Goal: Find specific page/section: Find specific page/section

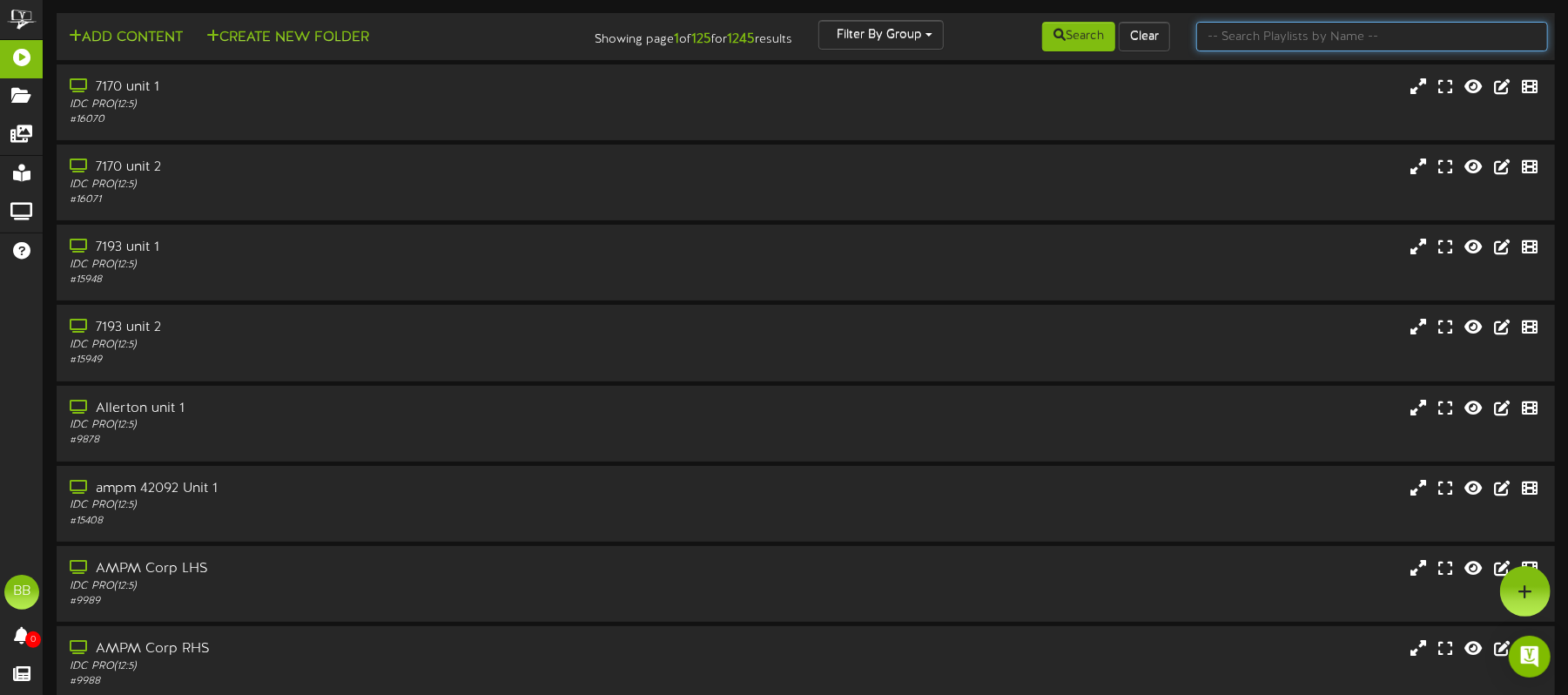
click at [1318, 33] on input "text" at bounding box center [1372, 36] width 352 height 29
paste input "42745"
type input "42745"
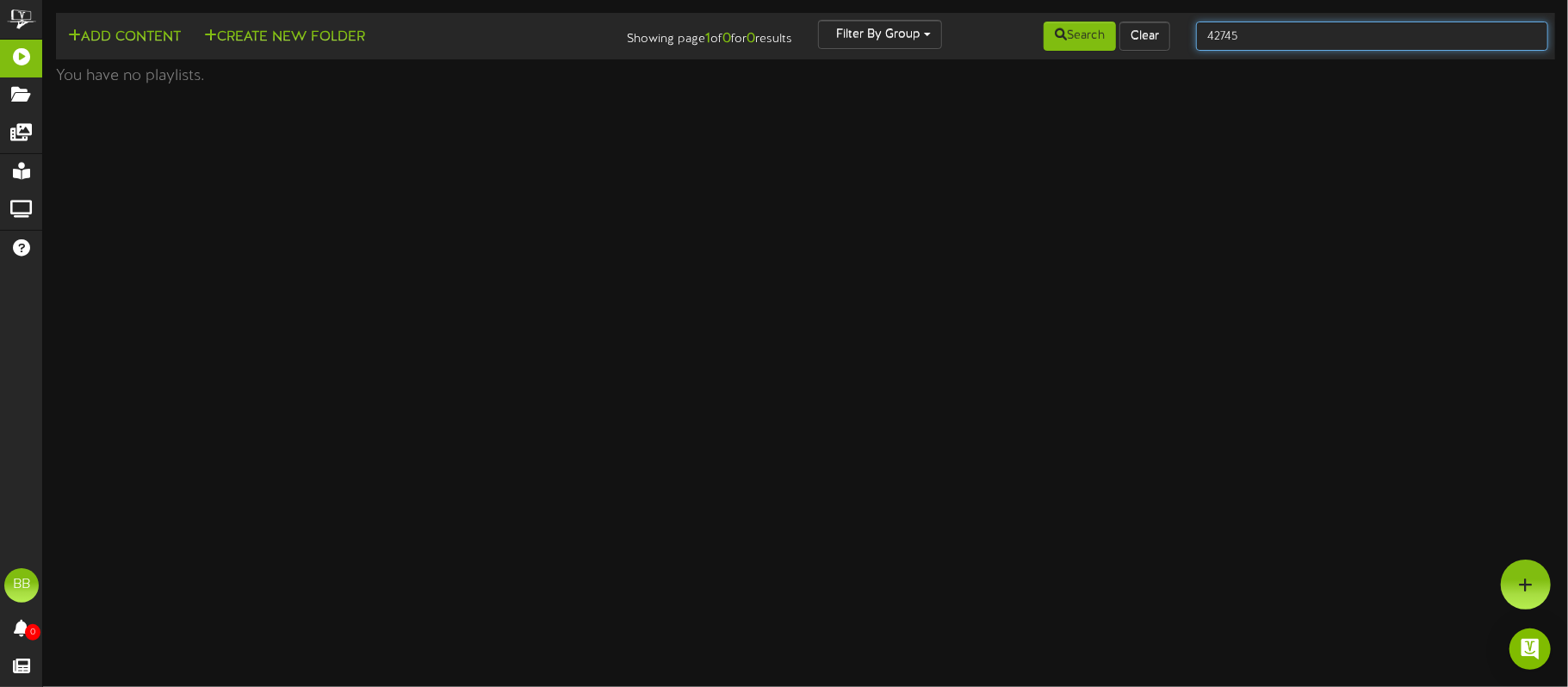
click at [1265, 39] on input "42745" at bounding box center [1372, 35] width 353 height 29
type input "4"
type input "42745"
drag, startPoint x: 1255, startPoint y: 38, endPoint x: 1172, endPoint y: 35, distance: 83.1
click at [1170, 35] on div "Add Content Create New Folder Showing page 1 of 0 for 0 results Filter By Group…" at bounding box center [806, 35] width 1511 height 33
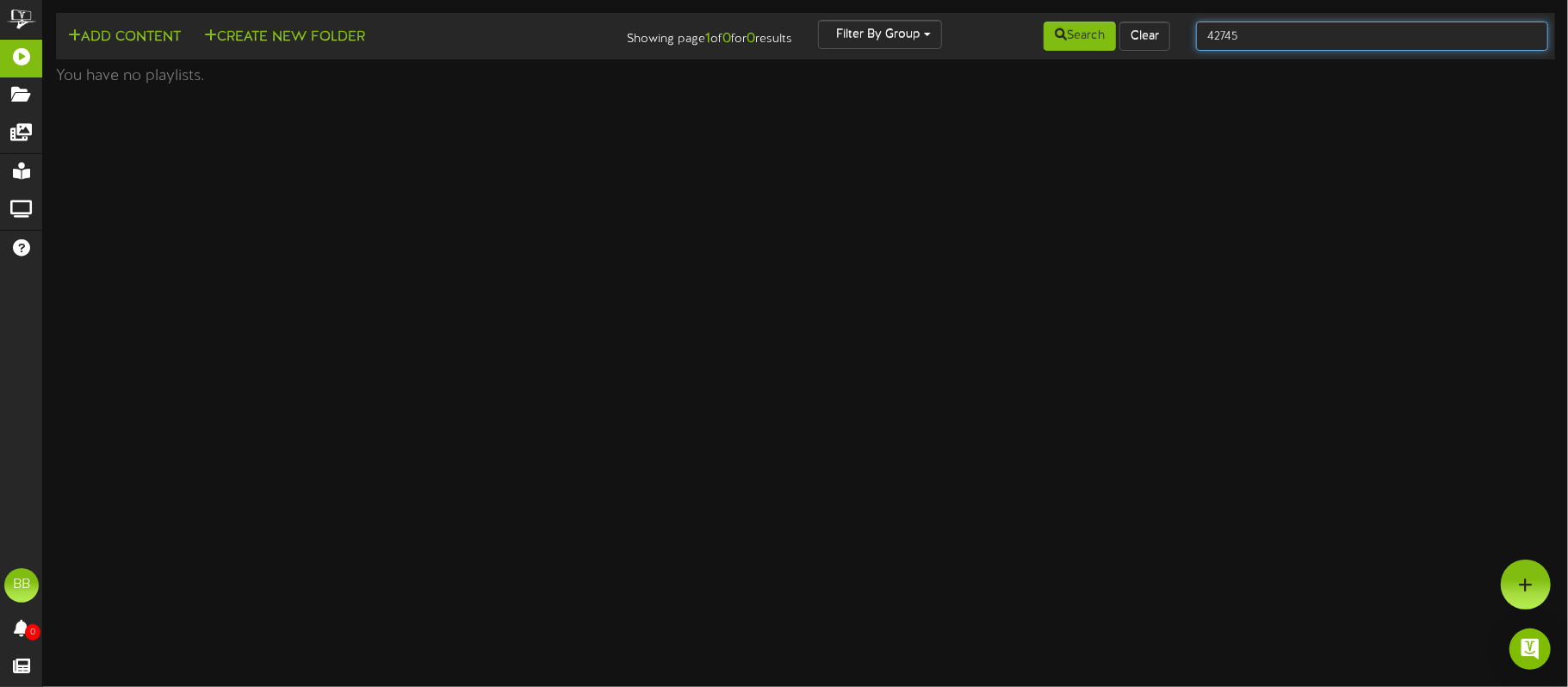
paste input "RYE2522BRP0129"
drag, startPoint x: 1317, startPoint y: 34, endPoint x: 1188, endPoint y: 39, distance: 129.1
click at [1188, 39] on div "RYE2522BRP0129" at bounding box center [1372, 35] width 378 height 33
type input "42745"
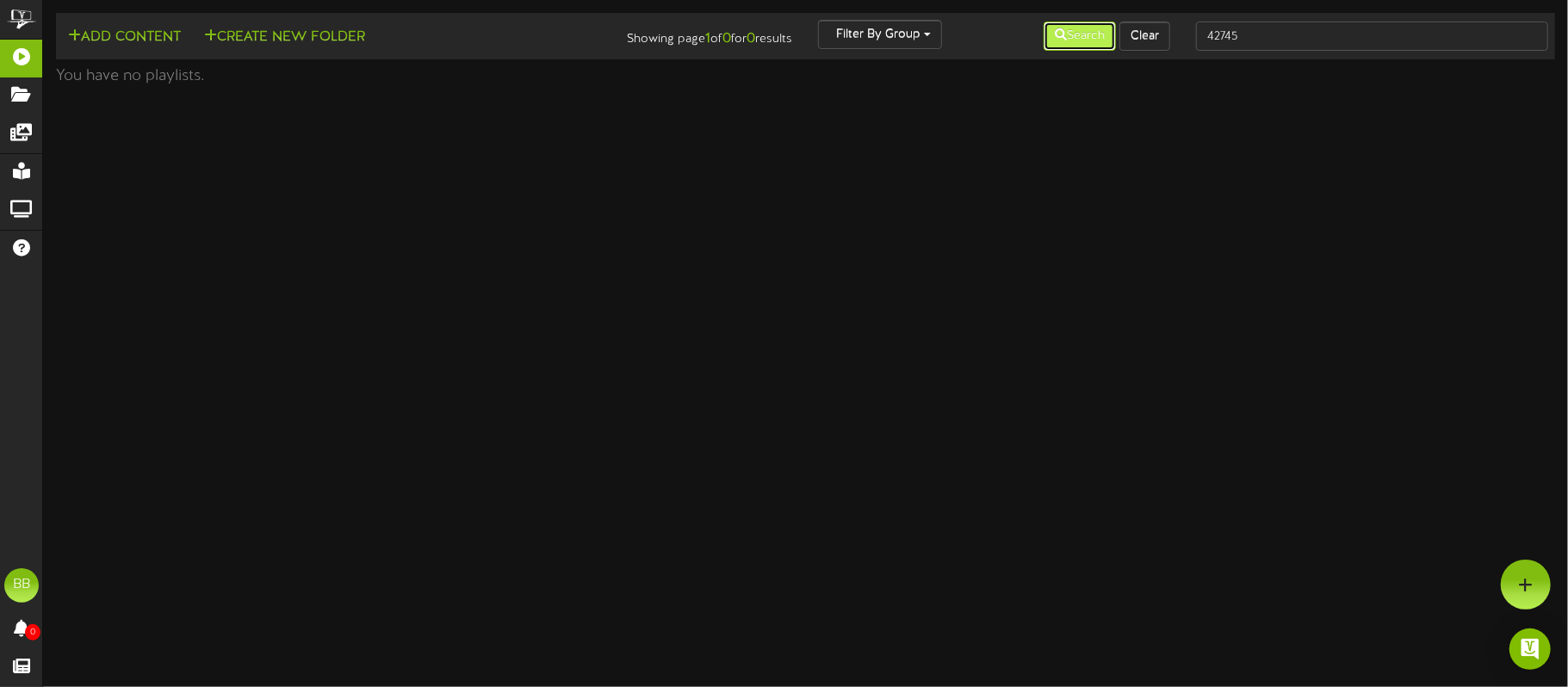
click at [1066, 29] on button "Search" at bounding box center [1080, 35] width 73 height 29
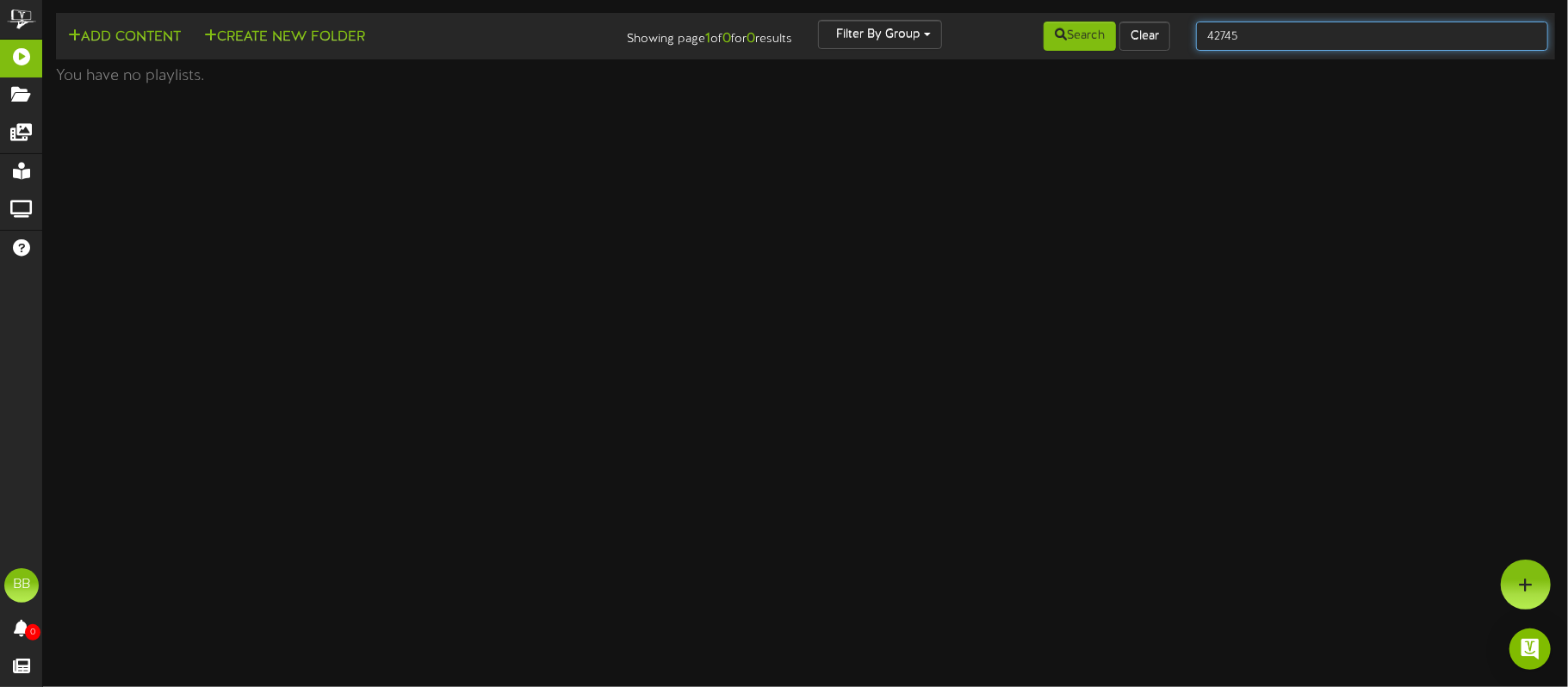
click at [1248, 39] on input "42745" at bounding box center [1372, 35] width 353 height 29
drag, startPoint x: 1268, startPoint y: 36, endPoint x: 1206, endPoint y: 43, distance: 62.4
click at [1206, 43] on input "42745" at bounding box center [1372, 35] width 353 height 29
paste input "So Ca 42745 Unit 1"
type input "So Ca 42745 Unit 1"
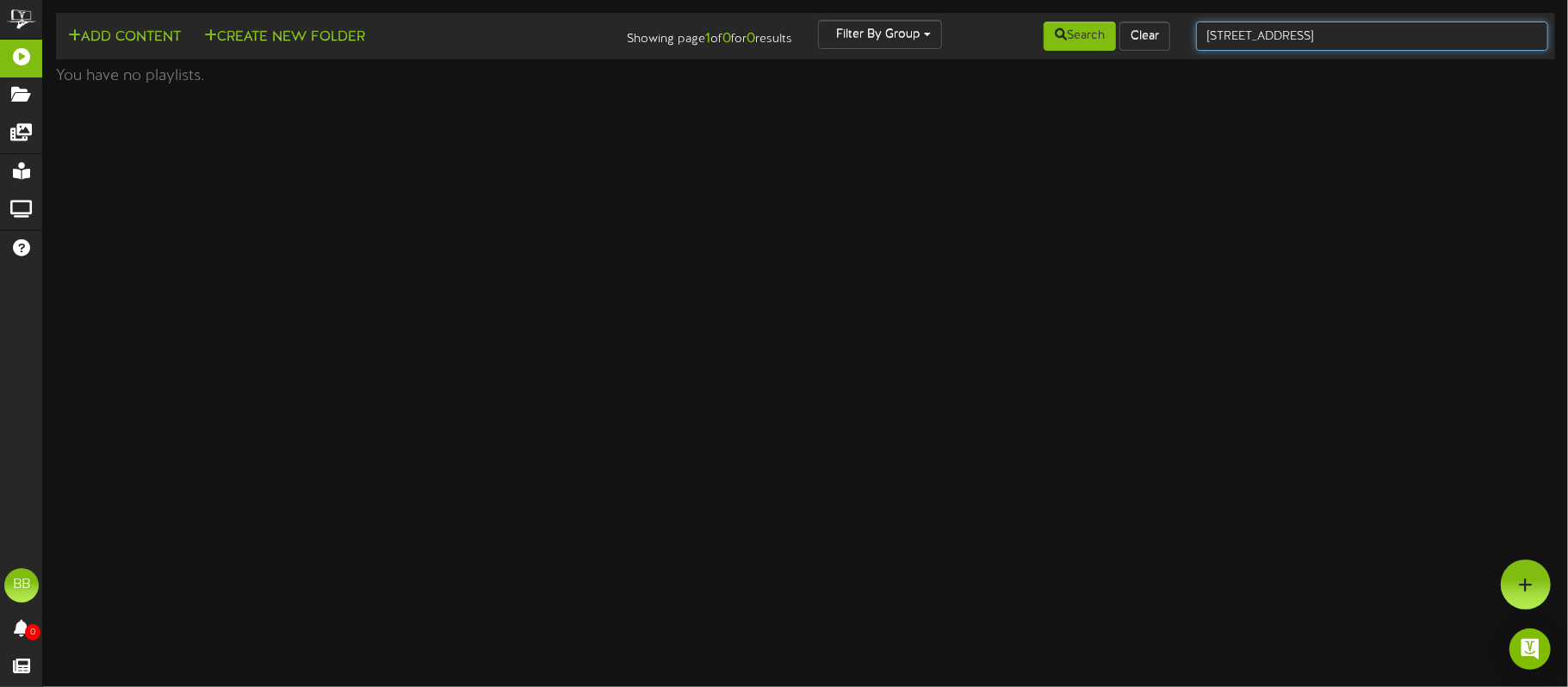
click at [1351, 41] on input "So Ca 42745 Unit 1" at bounding box center [1372, 35] width 353 height 29
drag, startPoint x: 1351, startPoint y: 39, endPoint x: 1207, endPoint y: 39, distance: 144.0
click at [1207, 39] on input "So Ca 42745 Unit 1" at bounding box center [1372, 35] width 353 height 29
type input "427"
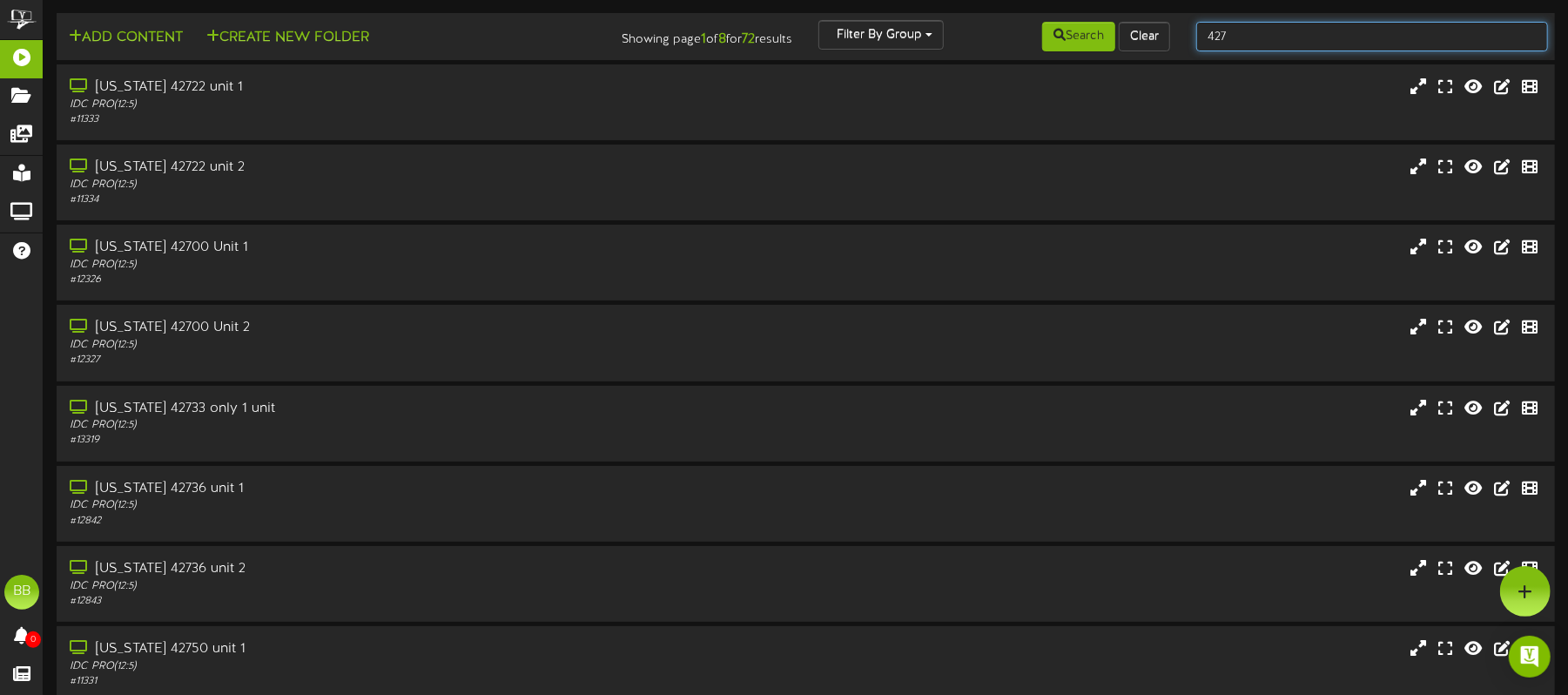
click at [1265, 40] on input "427" at bounding box center [1372, 36] width 352 height 29
type input "4274"
click at [1311, 40] on input "text" at bounding box center [1372, 36] width 352 height 29
type input "42745"
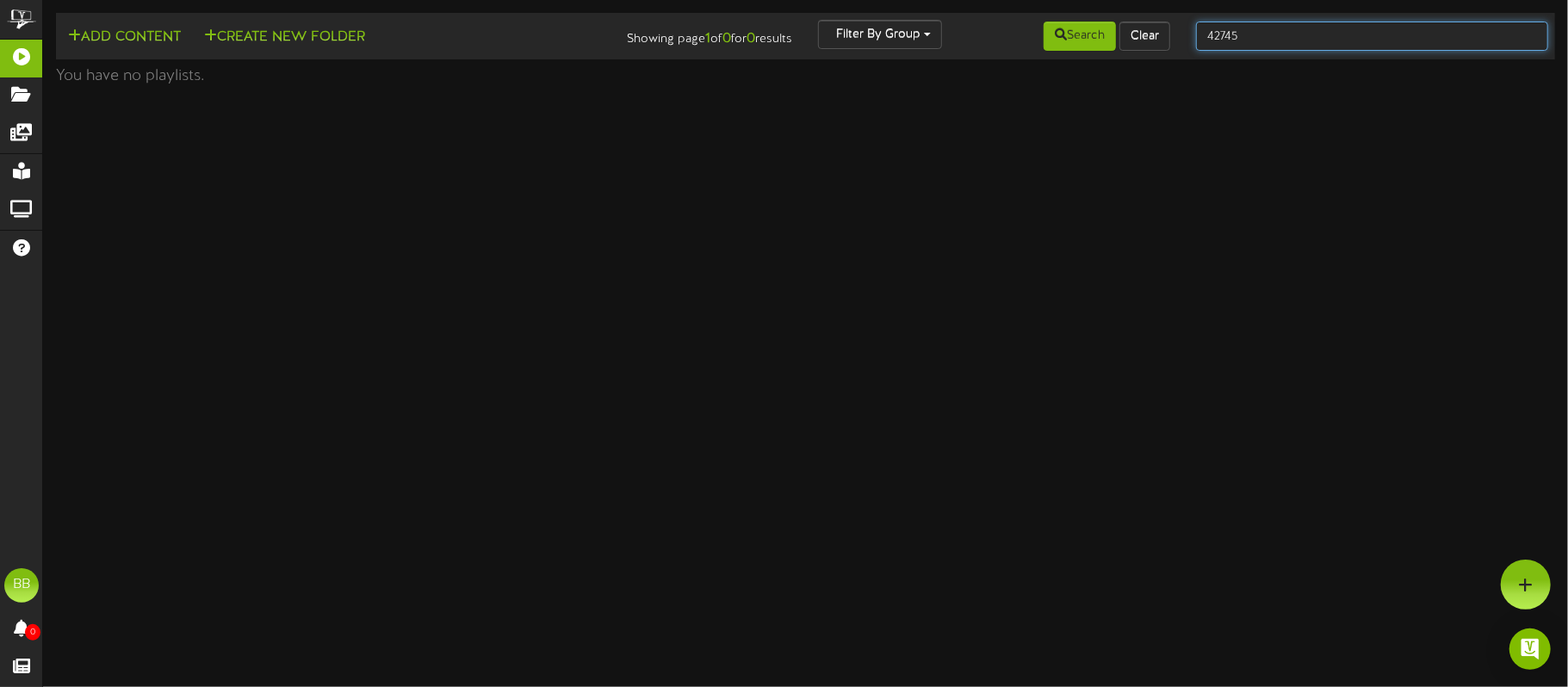
click at [1248, 34] on input "42745" at bounding box center [1372, 35] width 353 height 29
